Goal: Check status: Check status

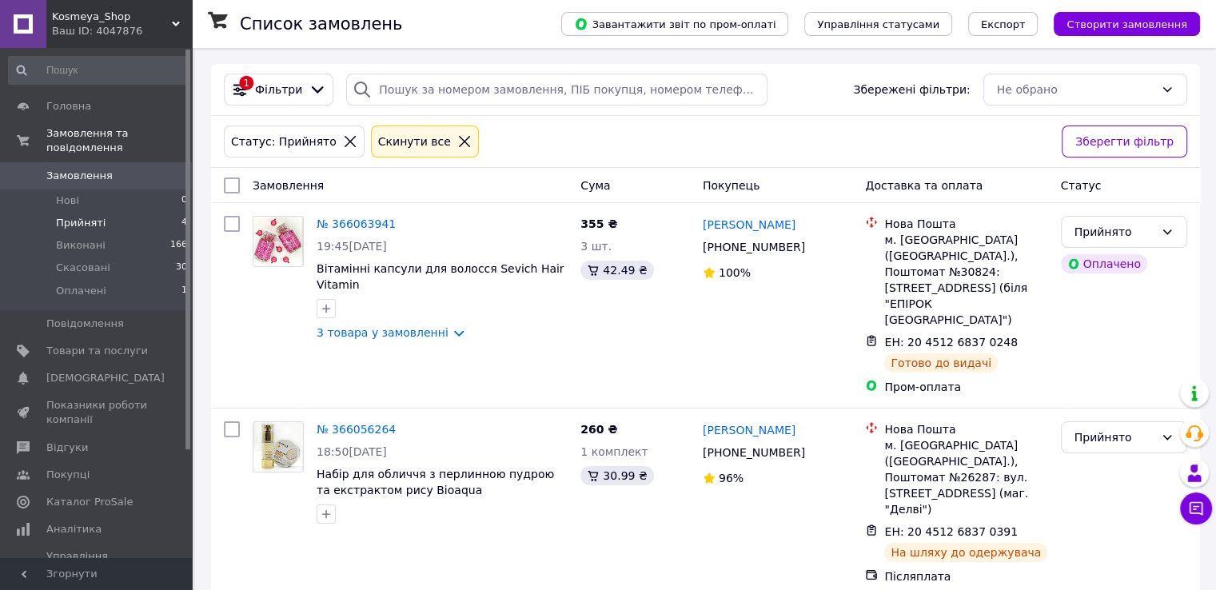
click at [133, 212] on li "Прийняті 4" at bounding box center [98, 223] width 197 height 22
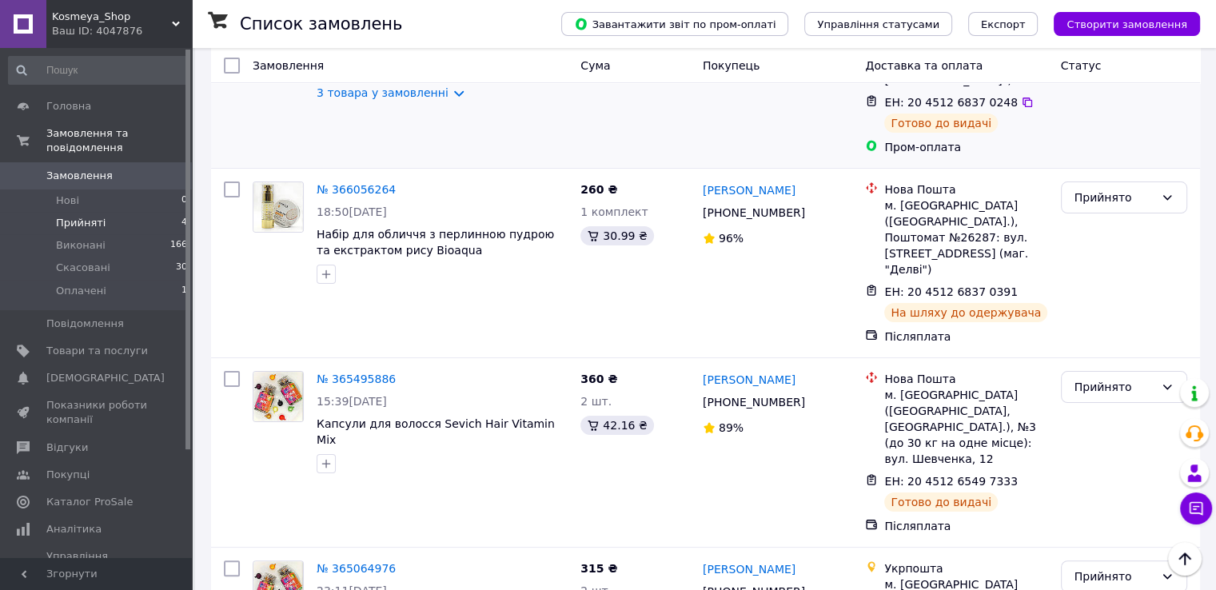
scroll to position [307, 0]
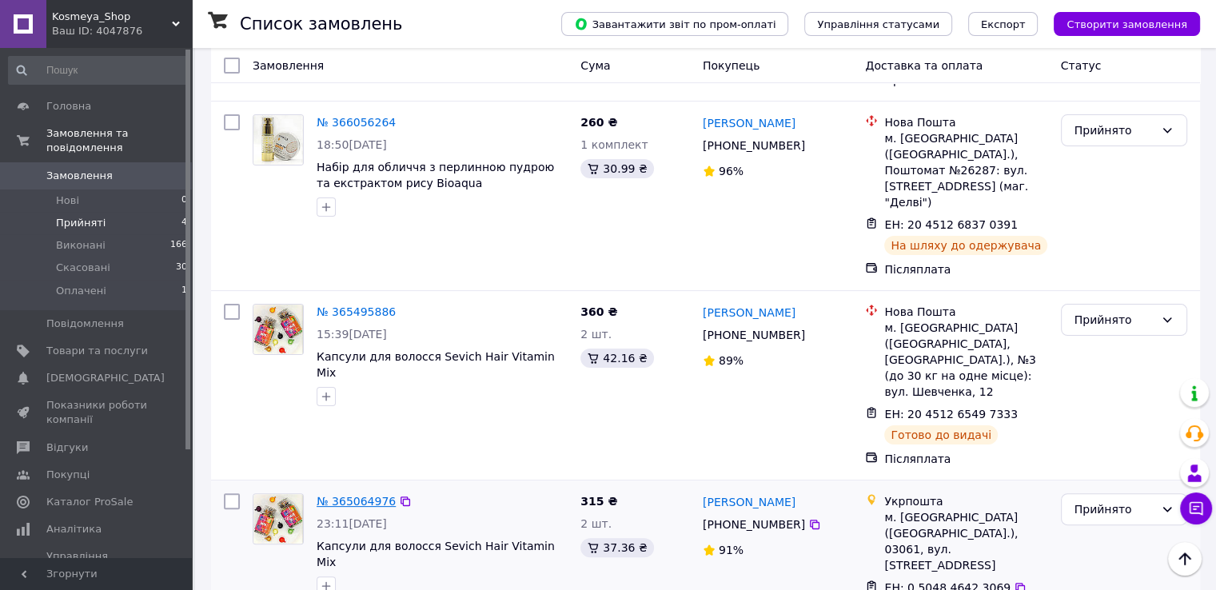
click at [337, 495] on link "№ 365064976" at bounding box center [356, 501] width 79 height 13
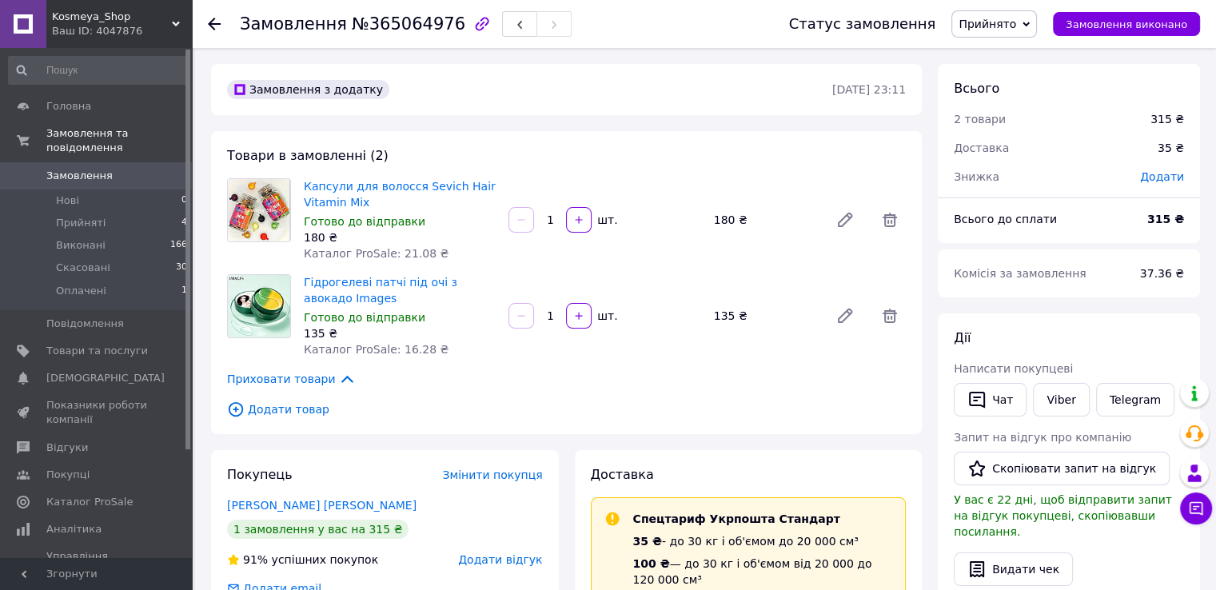
click at [206, 25] on div "Замовлення №365064976 Статус замовлення Прийнято Виконано Скасовано Оплачено За…" at bounding box center [704, 24] width 1024 height 48
click at [211, 21] on use at bounding box center [214, 24] width 13 height 13
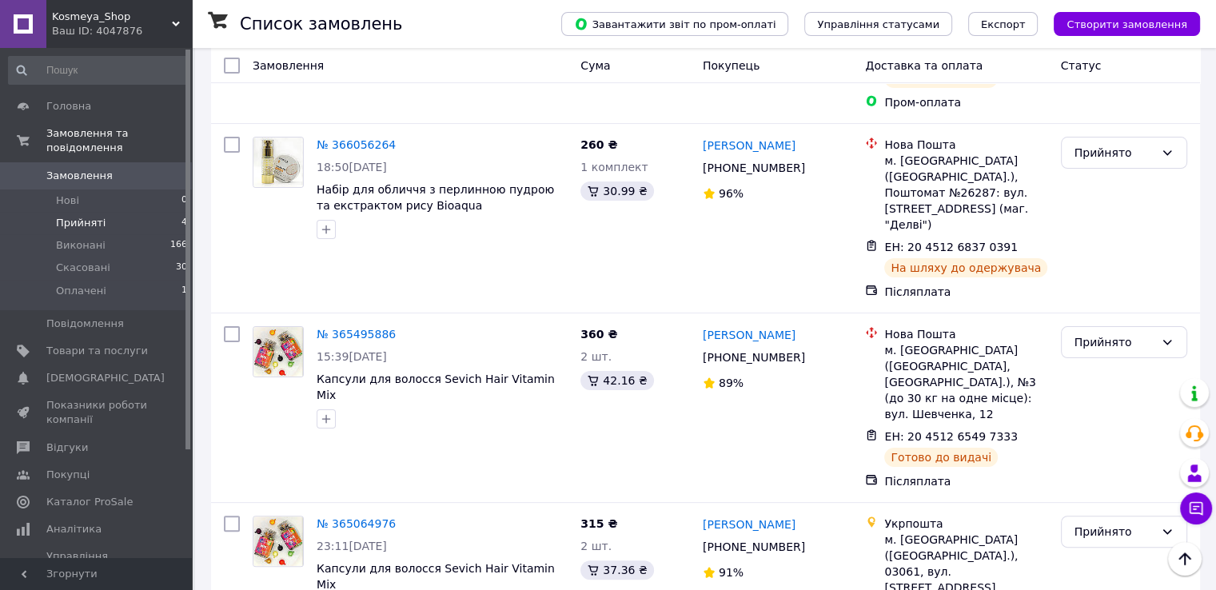
scroll to position [307, 0]
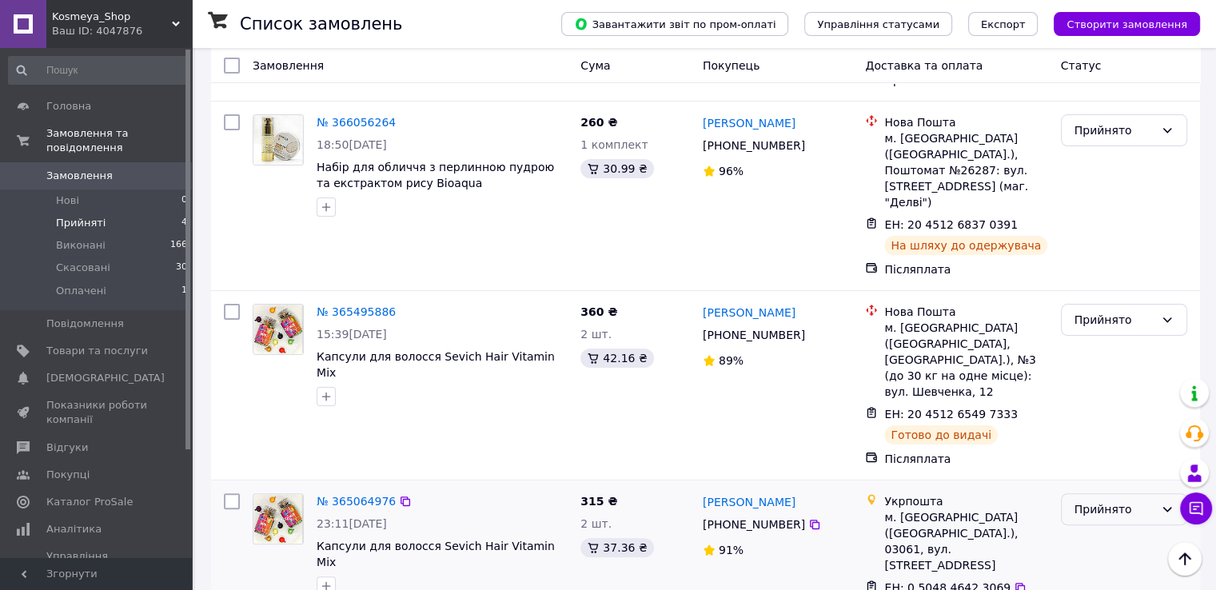
click at [1102, 501] on div "Прийнято" at bounding box center [1115, 510] width 80 height 18
click at [1104, 495] on li "Виконано" at bounding box center [1123, 495] width 125 height 29
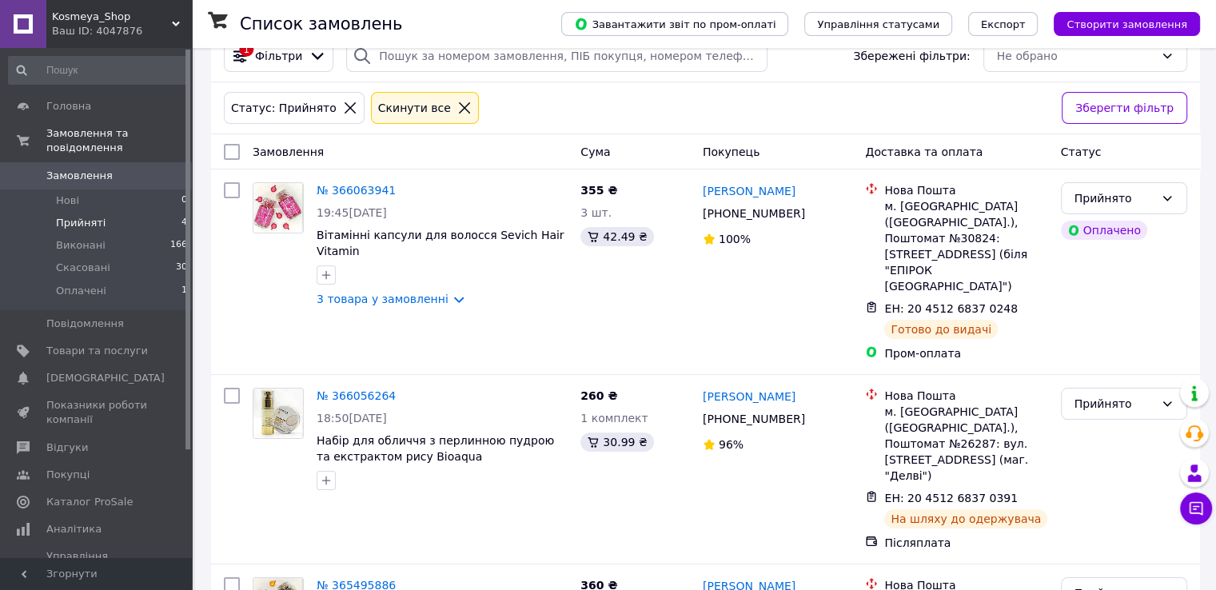
scroll to position [0, 0]
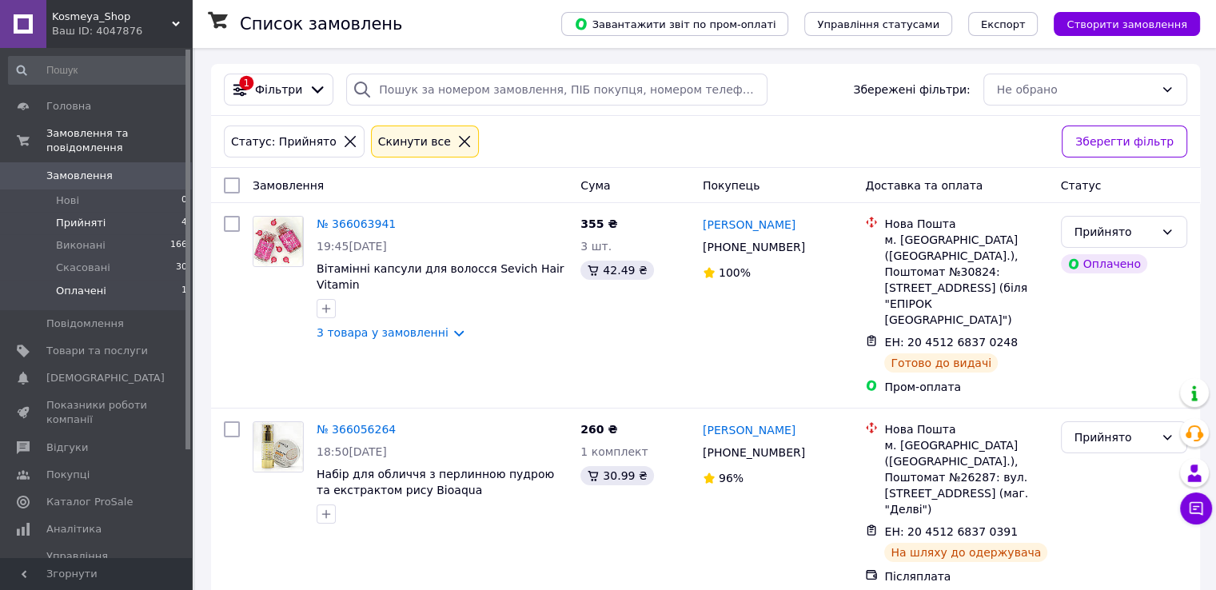
click at [151, 280] on li "Оплачені 1" at bounding box center [98, 295] width 197 height 30
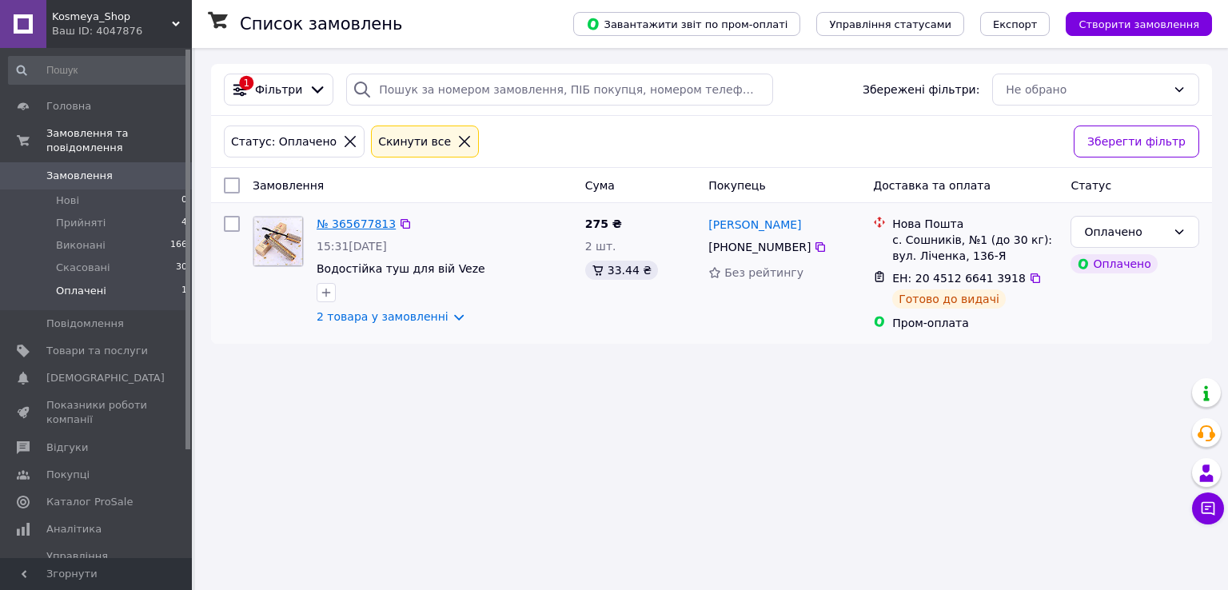
click at [344, 226] on link "№ 365677813" at bounding box center [356, 224] width 79 height 13
